Goal: Check status: Check status

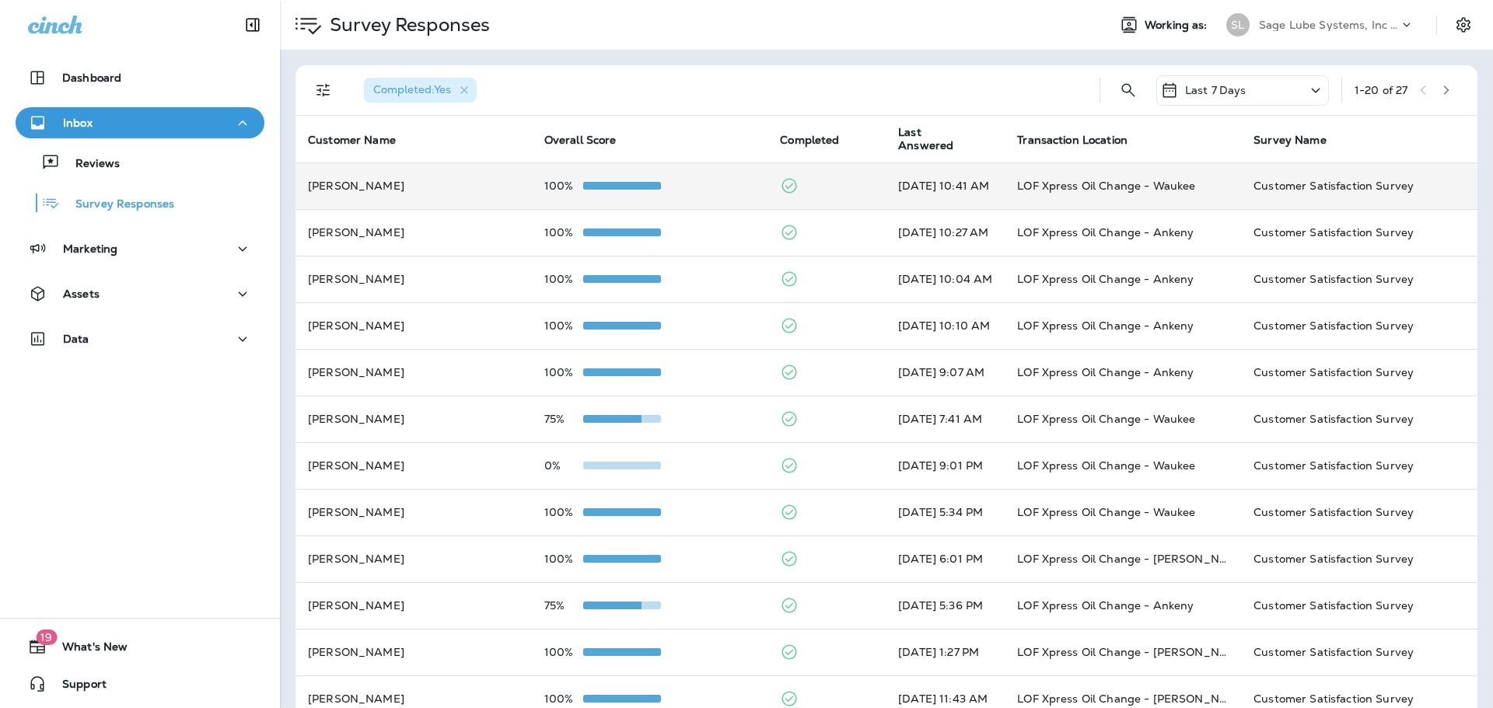
click at [477, 189] on td "[PERSON_NAME]" at bounding box center [413, 186] width 236 height 47
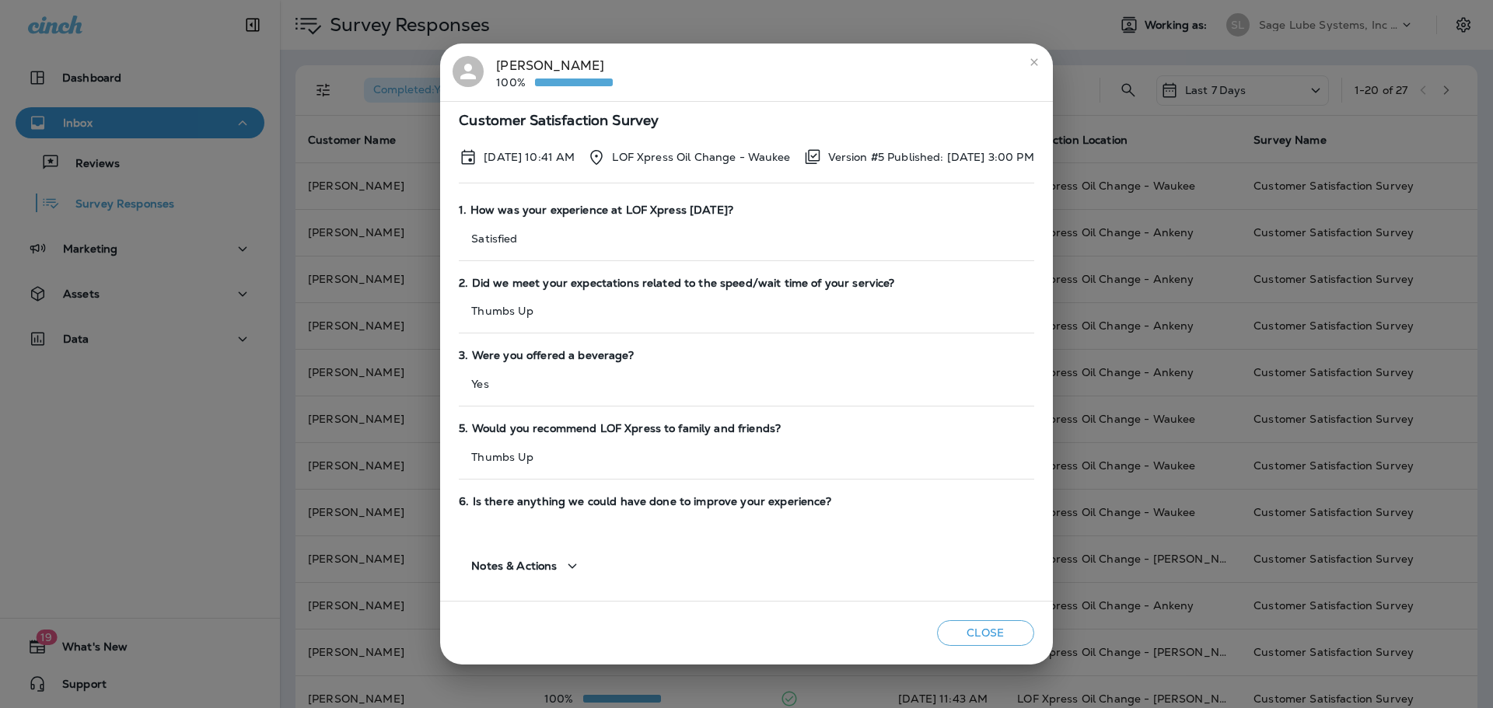
click at [1040, 58] on icon "close" at bounding box center [1034, 62] width 12 height 12
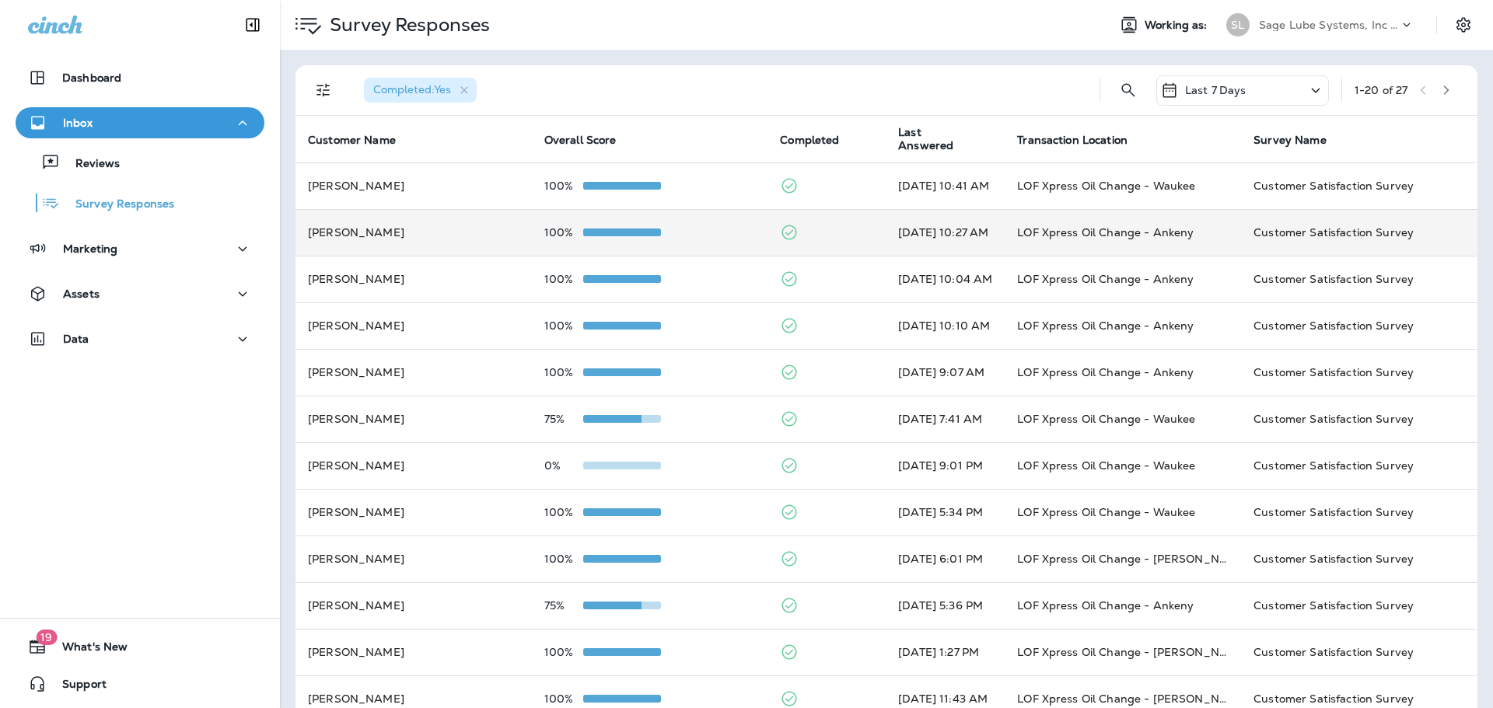
click at [583, 232] on span at bounding box center [622, 233] width 78 height 8
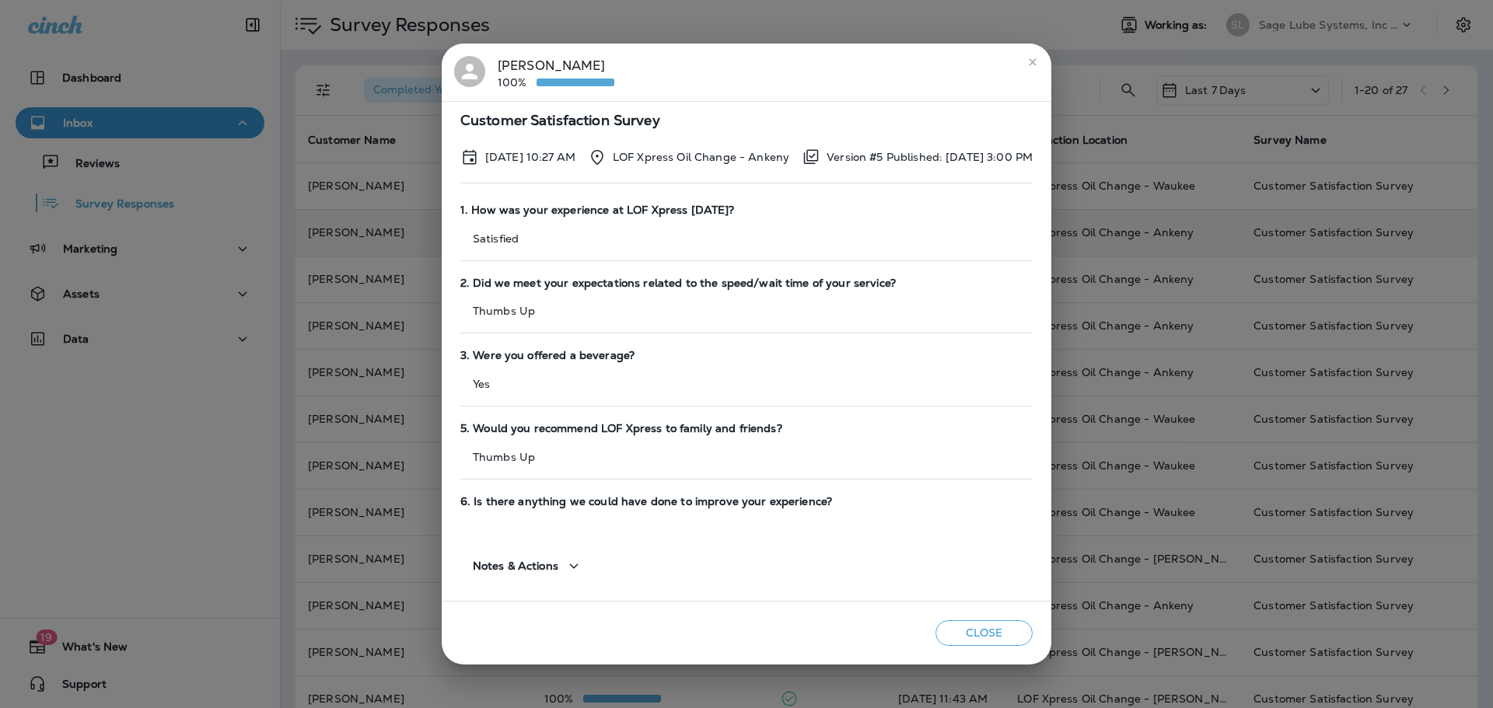
click at [1045, 60] on button "close" at bounding box center [1032, 62] width 25 height 25
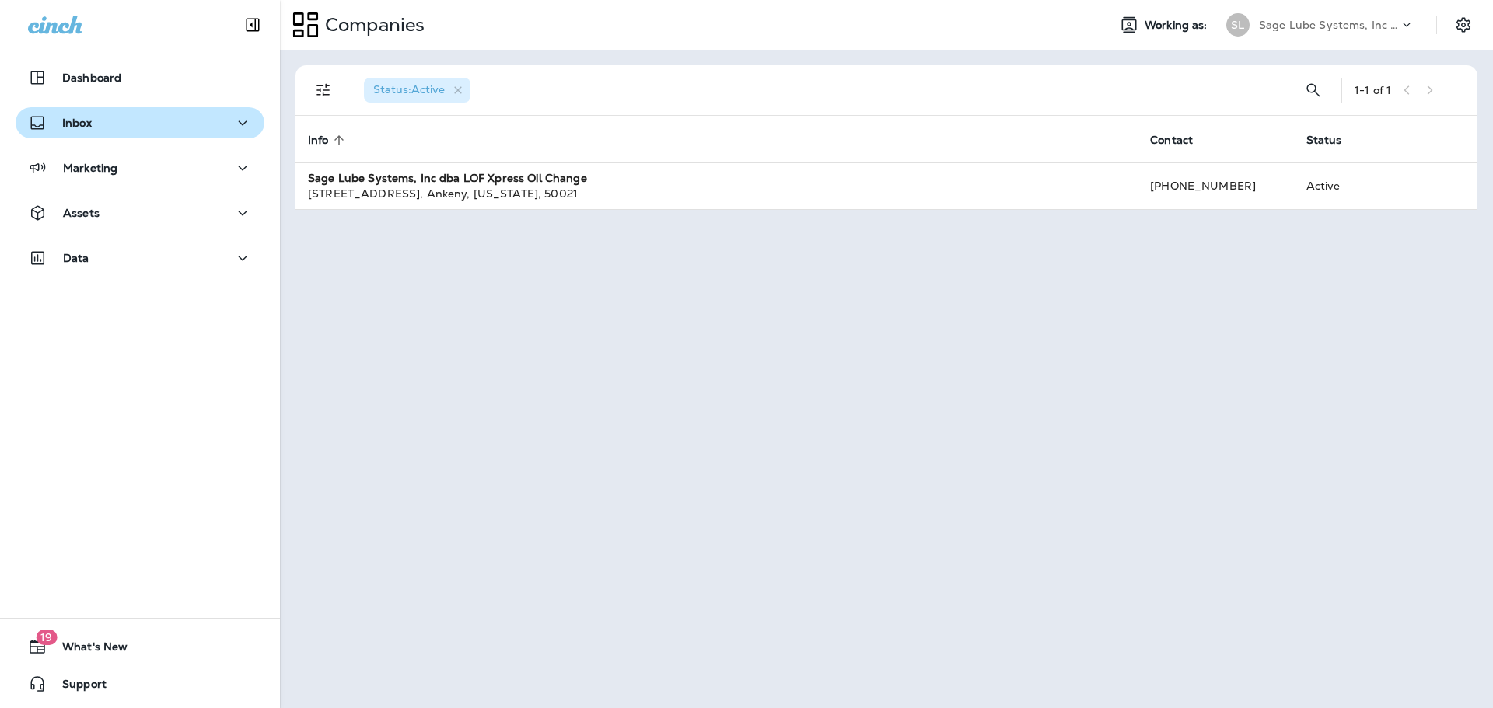
click at [153, 125] on div "Inbox" at bounding box center [140, 123] width 224 height 19
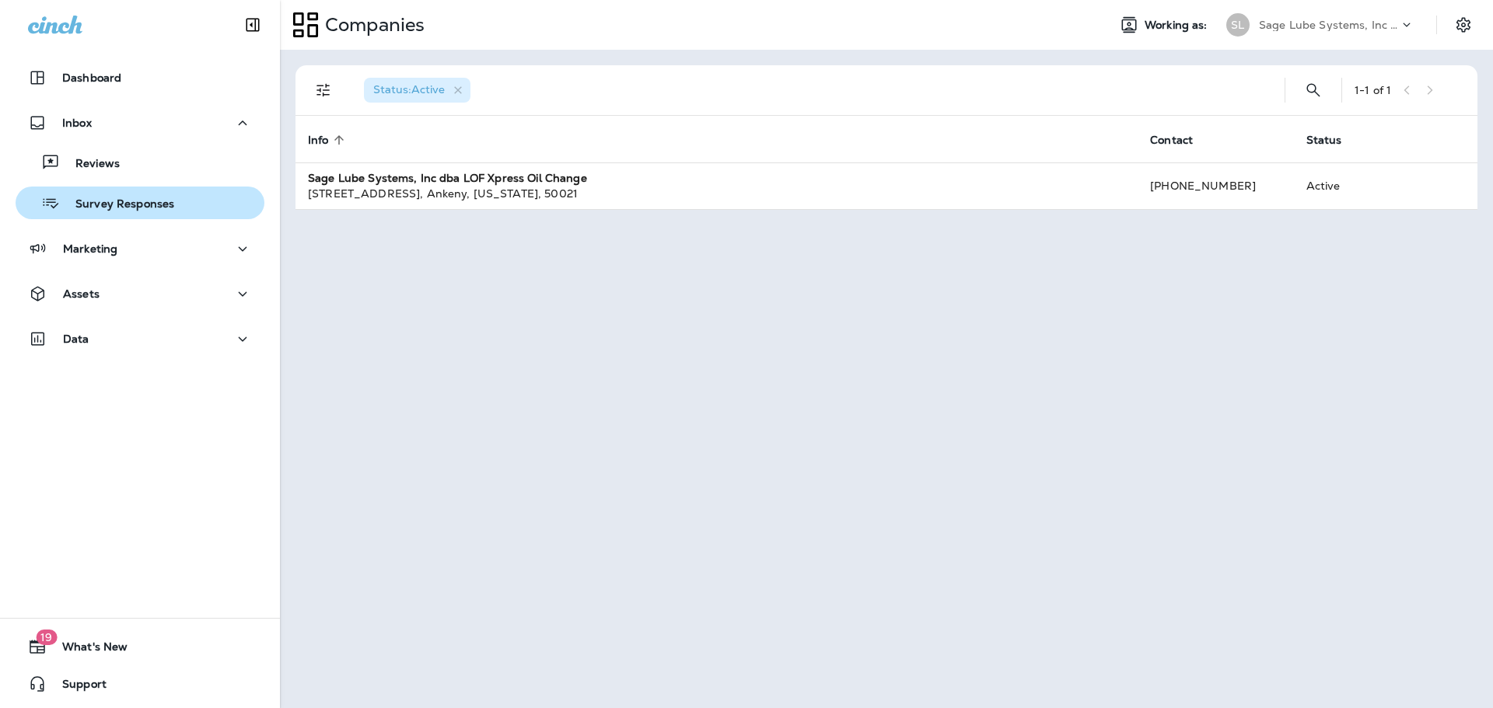
click at [162, 204] on p "Survey Responses" at bounding box center [117, 204] width 114 height 15
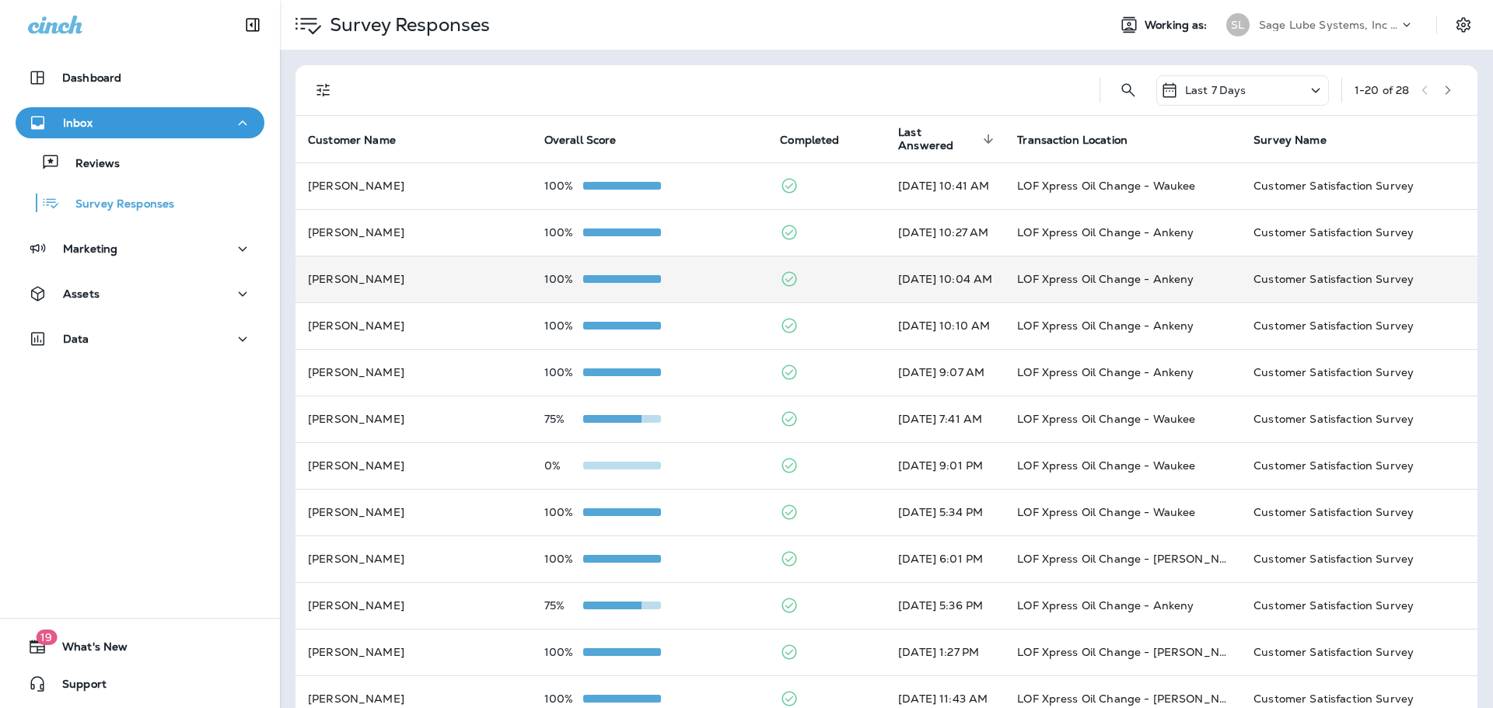
click at [735, 278] on td "100%" at bounding box center [650, 279] width 236 height 47
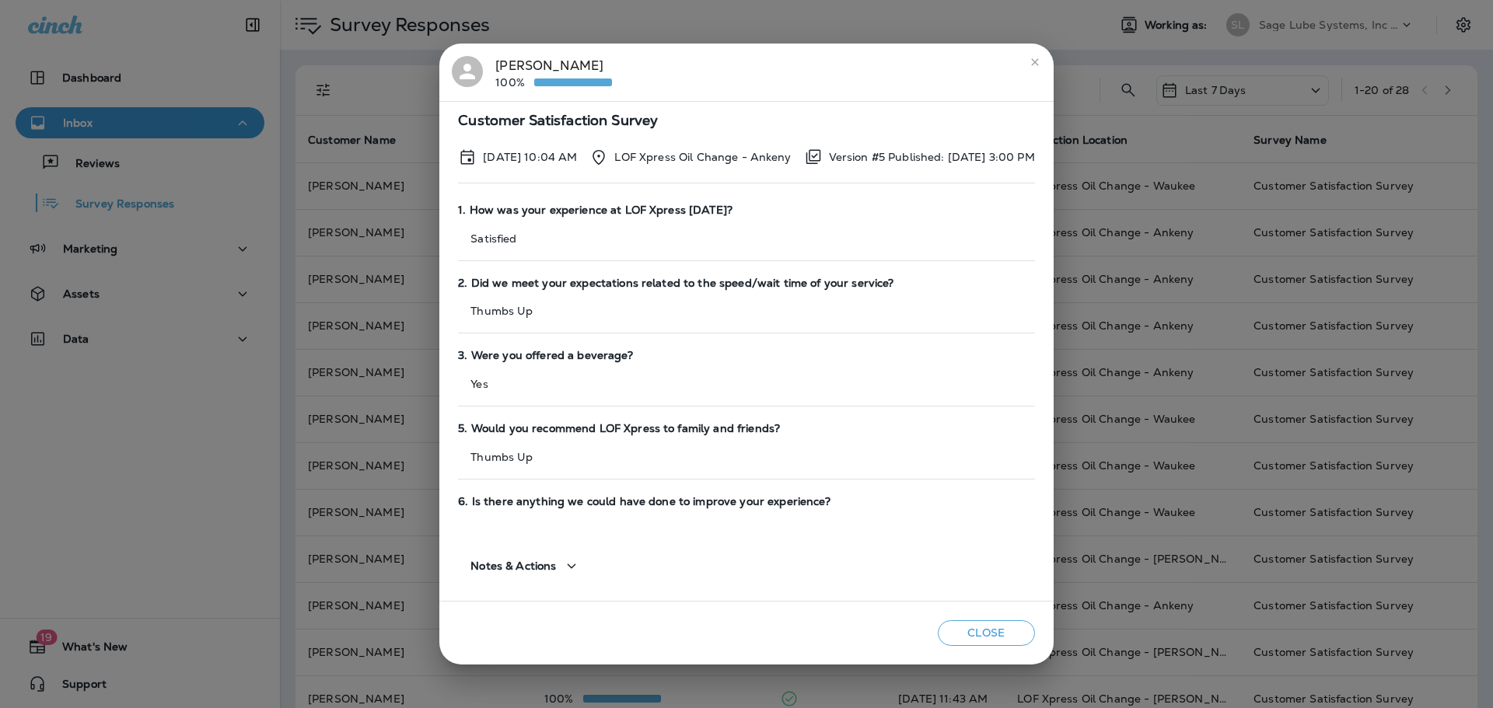
click at [1047, 57] on button "close" at bounding box center [1034, 62] width 25 height 25
